Goal: Task Accomplishment & Management: Complete application form

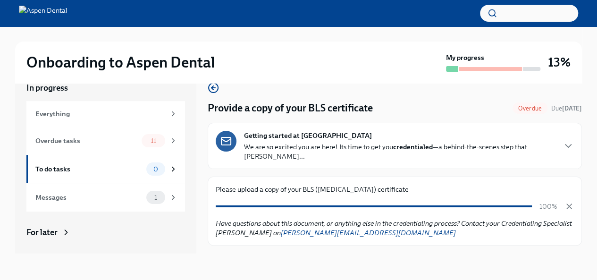
scroll to position [11, 0]
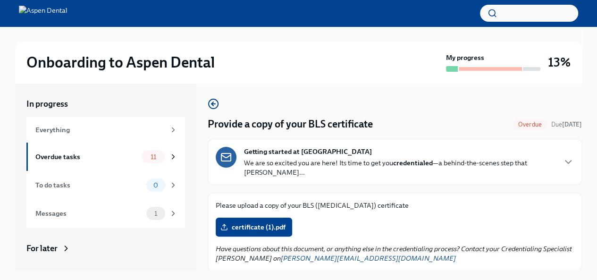
scroll to position [16, 0]
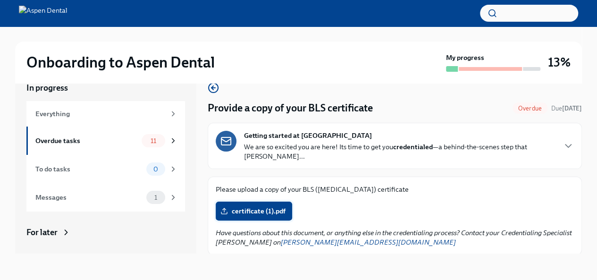
click at [235, 206] on span "certificate (1).pdf" at bounding box center [253, 210] width 63 height 9
click at [0, 0] on input "certificate (1).pdf" at bounding box center [0, 0] width 0 height 0
click at [172, 141] on icon at bounding box center [173, 141] width 2 height 4
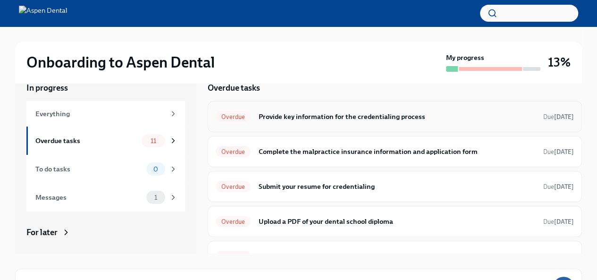
click at [279, 124] on div "Overdue Provide key information for the credentialing process Due today" at bounding box center [395, 116] width 374 height 31
click at [305, 116] on h6 "Provide key information for the credentialing process" at bounding box center [397, 116] width 278 height 10
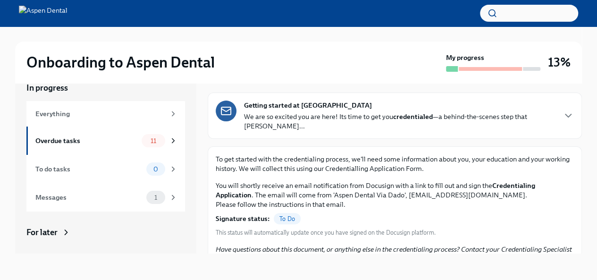
scroll to position [31, 0]
